Goal: Check status

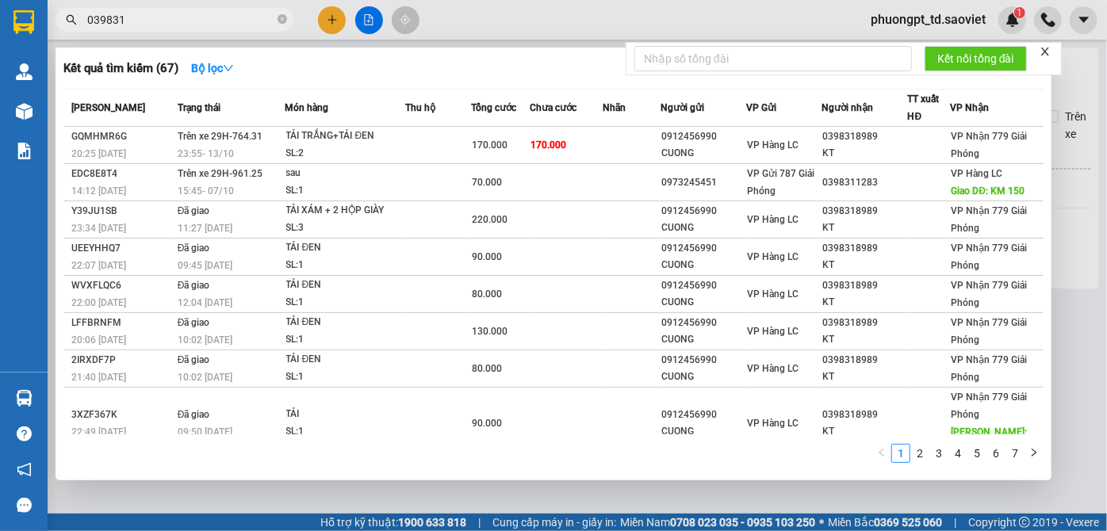
click at [182, 22] on input "039831" at bounding box center [180, 19] width 187 height 17
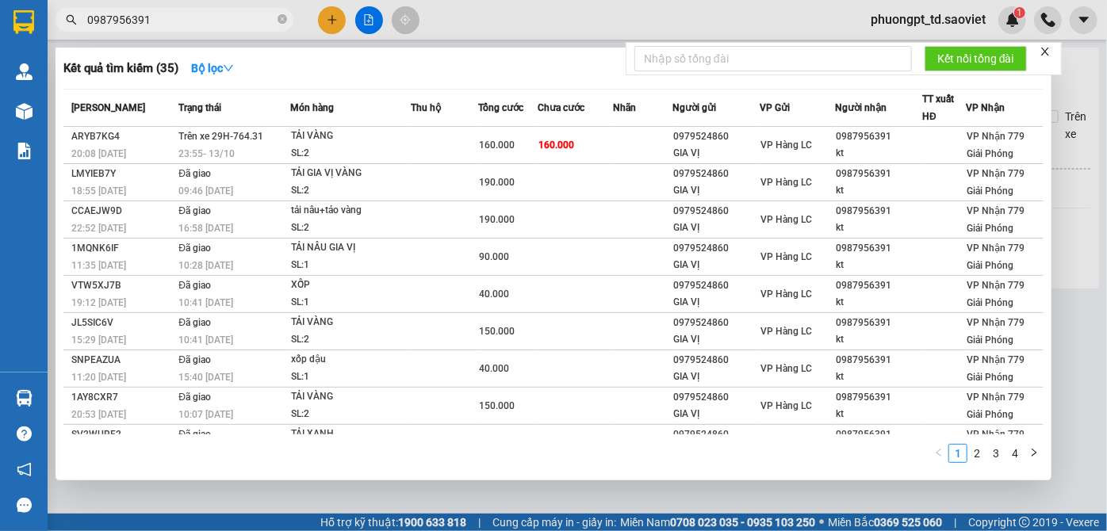
click at [185, 30] on span "0987956391" at bounding box center [174, 20] width 238 height 24
click at [188, 24] on input "0987956391" at bounding box center [180, 19] width 187 height 17
paste input "0942999868"
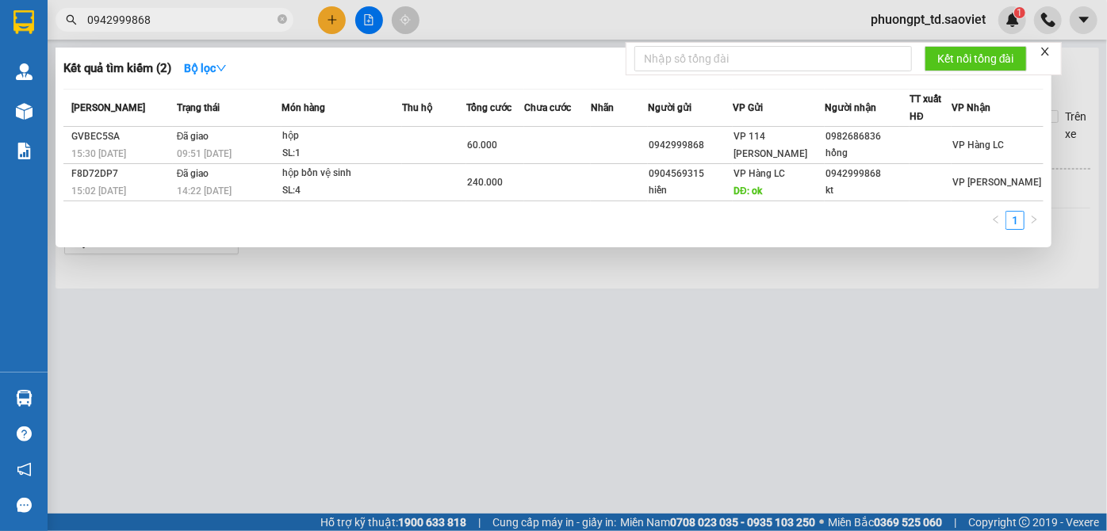
type input "0942999868"
click at [1043, 53] on icon "close" at bounding box center [1044, 51] width 11 height 11
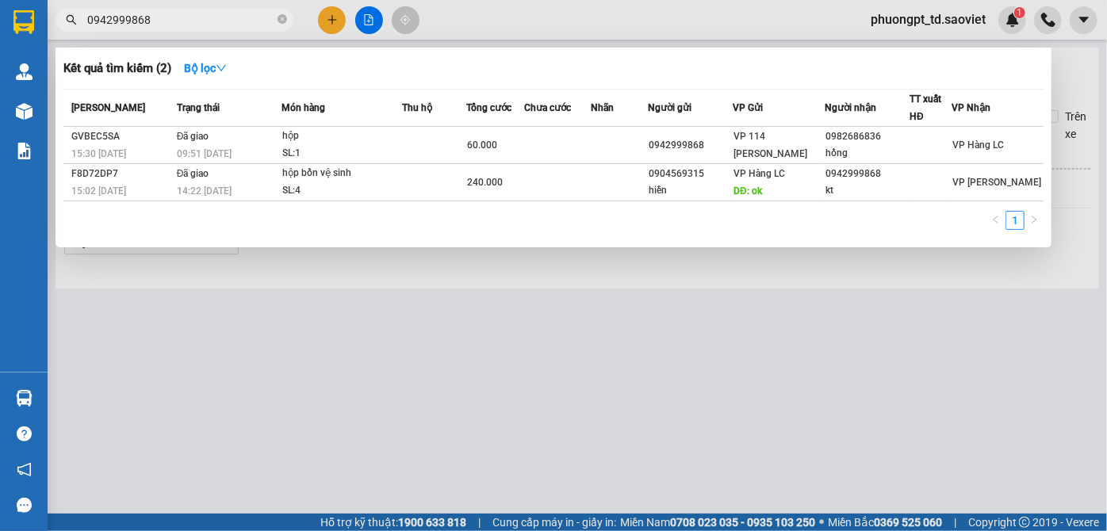
click at [692, 21] on div at bounding box center [553, 265] width 1107 height 531
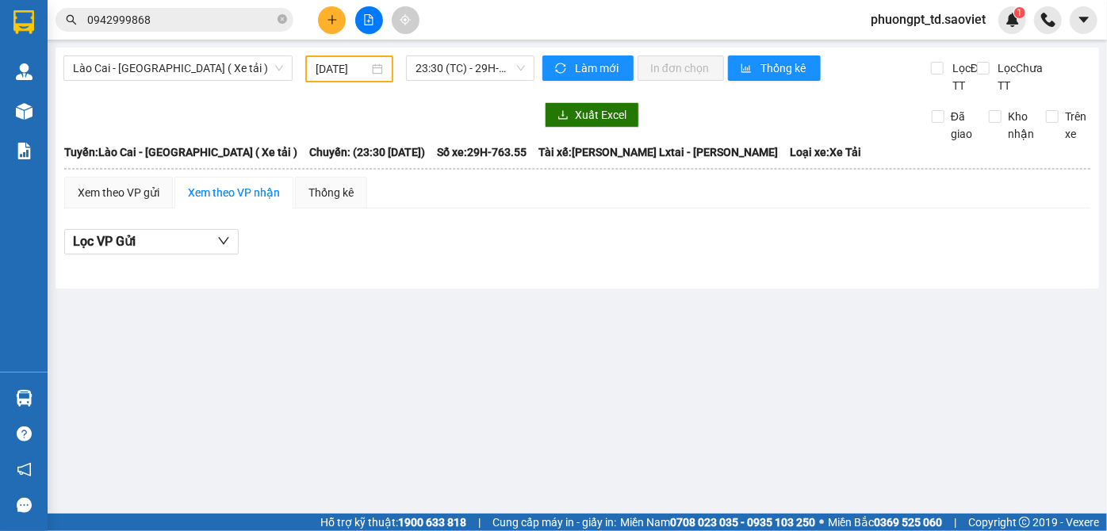
click at [692, 21] on div "Kết quả tìm kiếm ( 2 ) Bộ lọc Mã ĐH Trạng thái Món hàng Thu hộ Tổng cước Chưa c…" at bounding box center [553, 20] width 1107 height 40
click at [683, 13] on div "Kết quả tìm kiếm ( 2 ) Bộ lọc Mã ĐH Trạng thái Món hàng Thu hộ Tổng cước Chưa c…" at bounding box center [553, 20] width 1107 height 40
click at [621, 21] on div "Kết quả tìm kiếm ( 2 ) Bộ lọc Mã ĐH Trạng thái Món hàng Thu hộ Tổng cước Chưa c…" at bounding box center [553, 20] width 1107 height 40
